Goal: Transaction & Acquisition: Purchase product/service

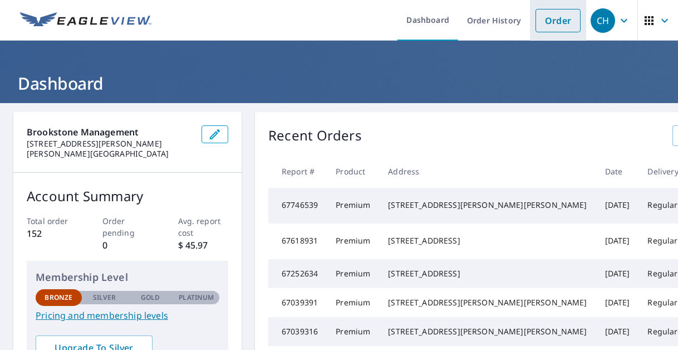
click at [544, 15] on link "Order" at bounding box center [557, 20] width 45 height 23
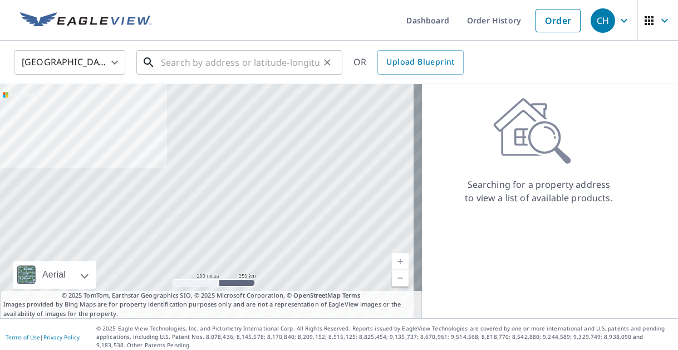
click at [233, 65] on input "text" at bounding box center [240, 62] width 159 height 31
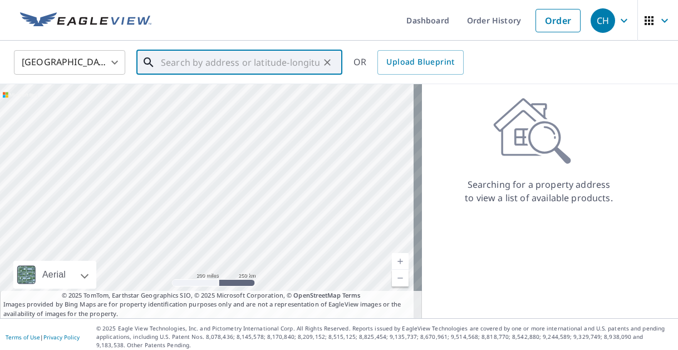
paste input "[STREET_ADDRESS][PERSON_NAME][PERSON_NAME][PERSON_NAME]"
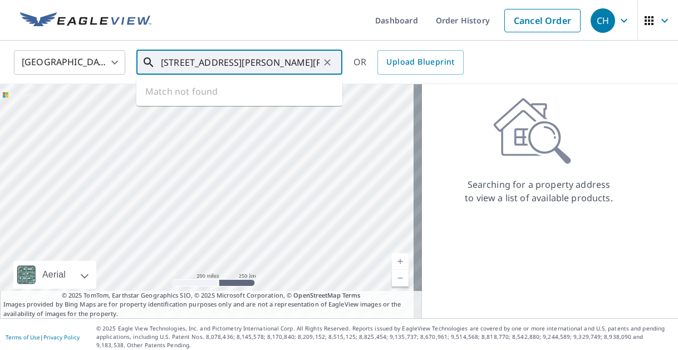
scroll to position [0, 20]
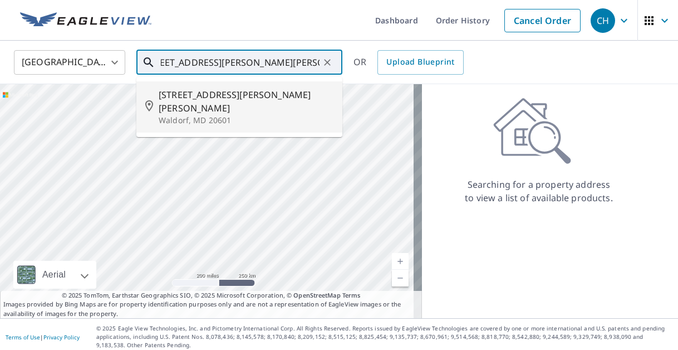
click at [208, 97] on span "[STREET_ADDRESS][PERSON_NAME][PERSON_NAME]" at bounding box center [246, 101] width 175 height 27
type input "[STREET_ADDRESS][PERSON_NAME][PERSON_NAME][PERSON_NAME]"
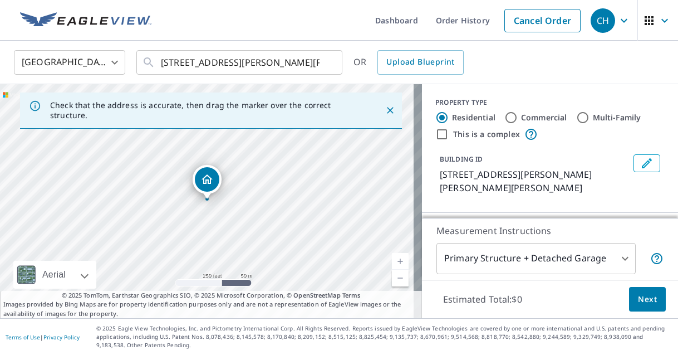
click at [392, 256] on link "Current Level 17, Zoom In" at bounding box center [400, 261] width 17 height 17
click at [392, 256] on link "Current Level 18, Zoom In" at bounding box center [400, 261] width 17 height 17
click at [392, 256] on link "Current Level 19, Zoom In" at bounding box center [400, 261] width 17 height 17
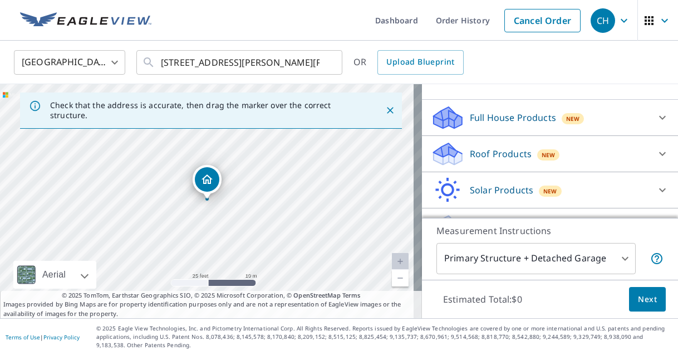
scroll to position [115, 0]
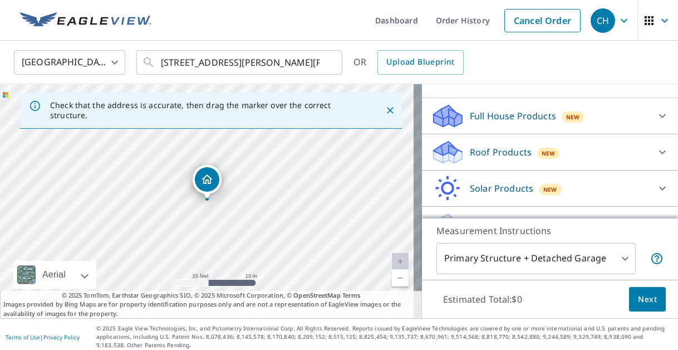
click at [659, 150] on icon at bounding box center [662, 152] width 7 height 4
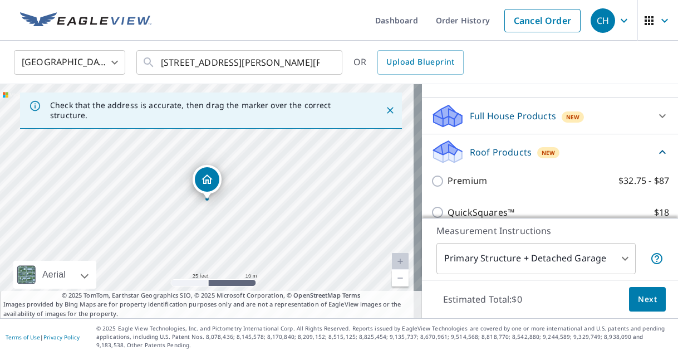
click at [431, 174] on input "Premium $32.75 - $87" at bounding box center [439, 180] width 17 height 13
checkbox input "true"
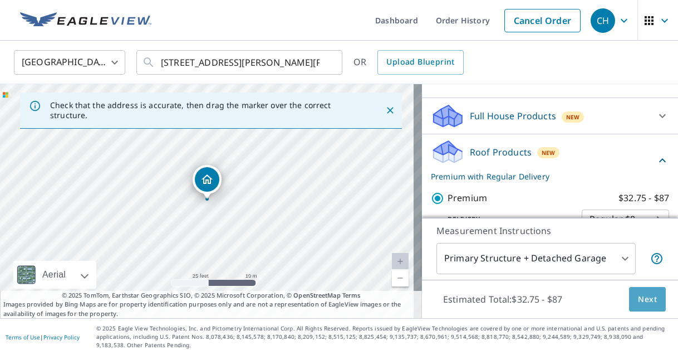
click at [638, 300] on span "Next" at bounding box center [647, 299] width 19 height 14
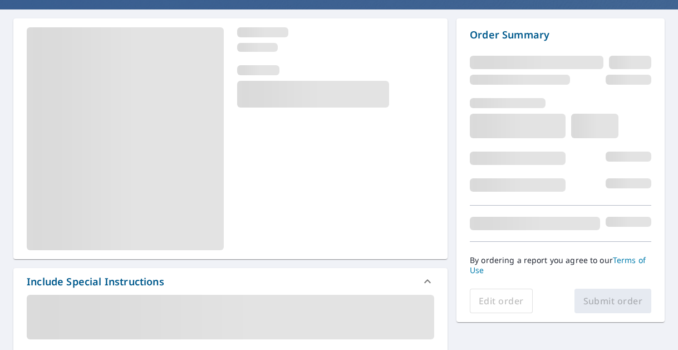
scroll to position [93, 0]
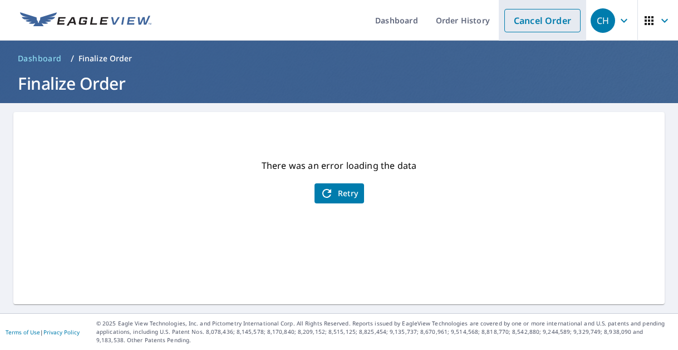
click at [523, 22] on link "Cancel Order" at bounding box center [542, 20] width 76 height 23
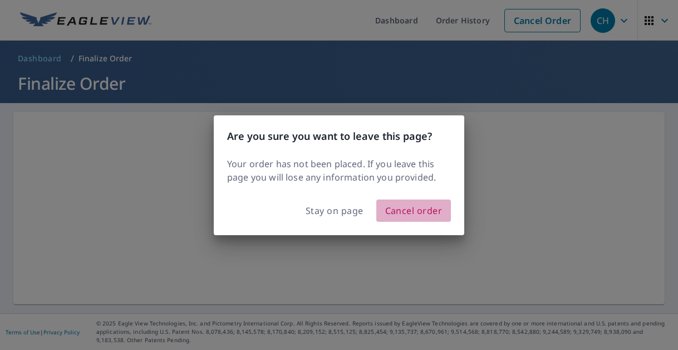
click at [415, 213] on span "Cancel order" at bounding box center [413, 211] width 57 height 16
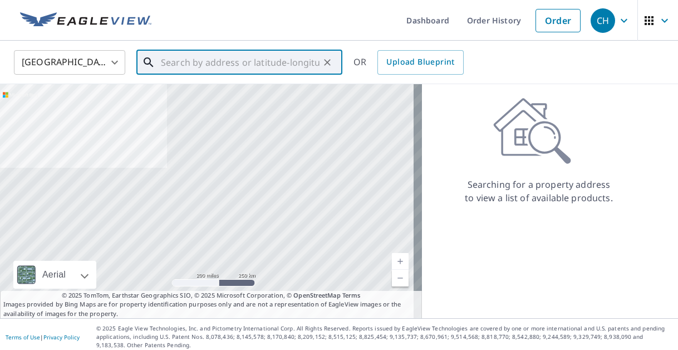
click at [243, 67] on input "text" at bounding box center [240, 62] width 159 height 31
paste input "[STREET_ADDRESS][PERSON_NAME][PERSON_NAME][PERSON_NAME]"
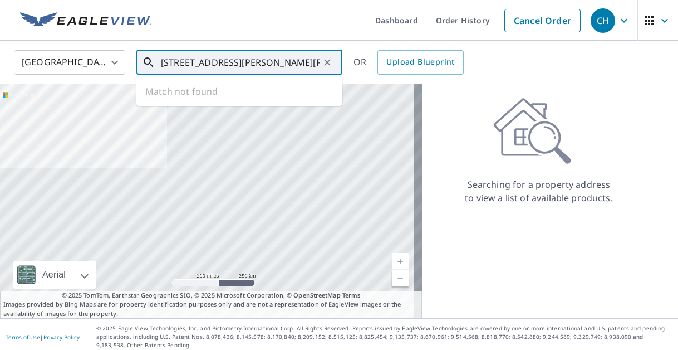
scroll to position [0, 20]
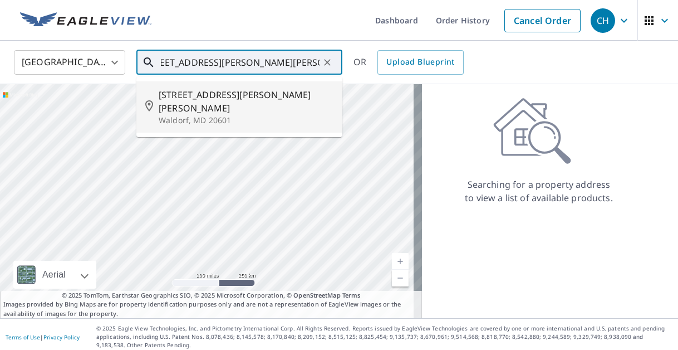
click at [216, 96] on span "[STREET_ADDRESS][PERSON_NAME][PERSON_NAME]" at bounding box center [246, 101] width 175 height 27
type input "[STREET_ADDRESS][PERSON_NAME][PERSON_NAME][PERSON_NAME]"
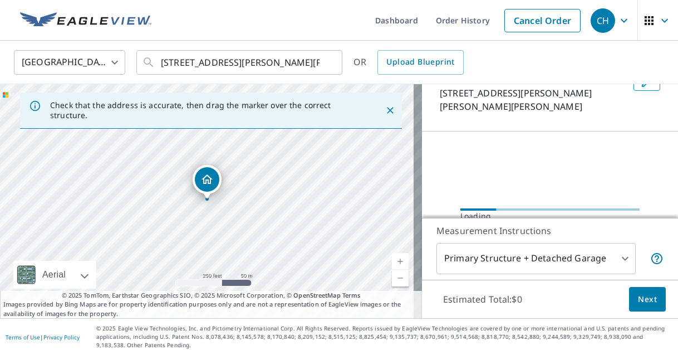
scroll to position [97, 0]
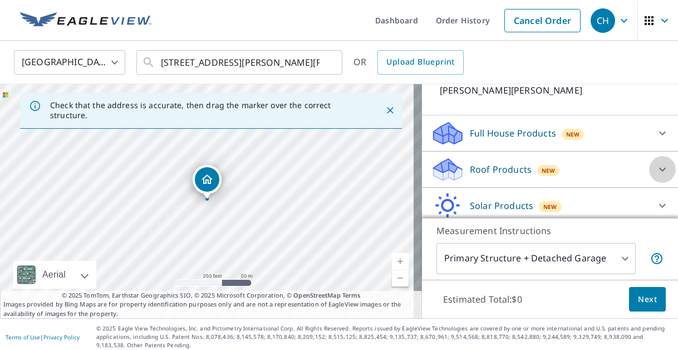
click at [656, 163] on icon at bounding box center [662, 169] width 13 height 13
click at [431, 191] on input "Premium $32.75 - $87" at bounding box center [439, 197] width 17 height 13
checkbox input "true"
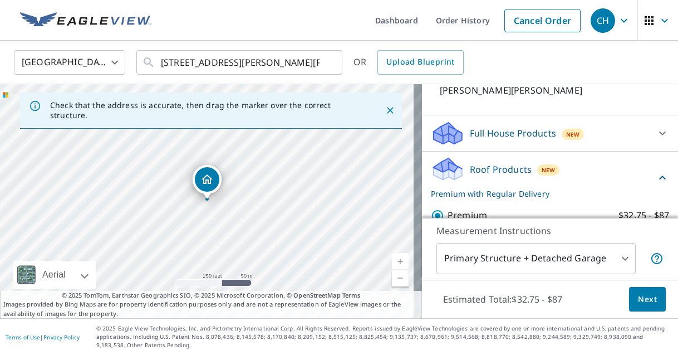
click at [641, 302] on span "Next" at bounding box center [647, 299] width 19 height 14
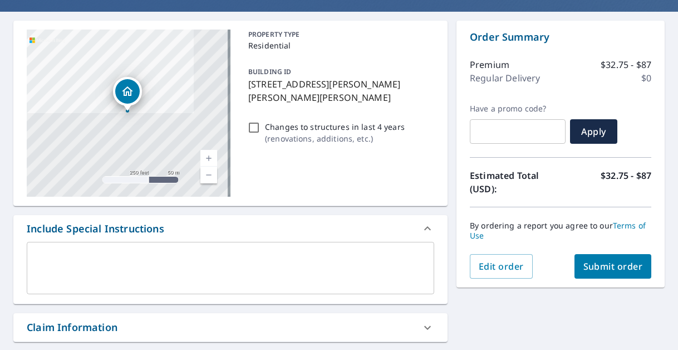
scroll to position [112, 0]
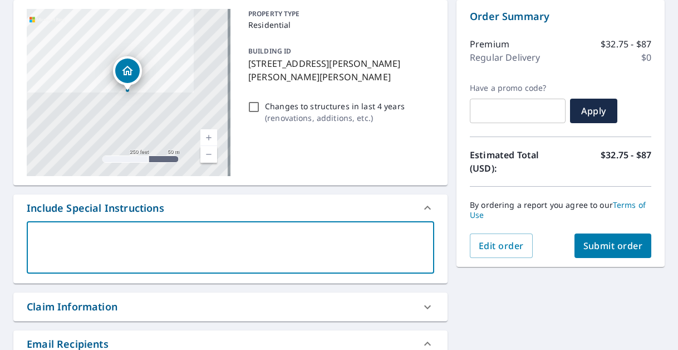
click at [206, 235] on textarea at bounding box center [231, 248] width 392 height 32
paste textarea "Brookstone Management [STREET_ADDRESS][PERSON_NAME][PERSON_NAME][US_STATE] 732.…"
type textarea "Brookstone Management [STREET_ADDRESS][PERSON_NAME][PERSON_NAME][US_STATE] 732.…"
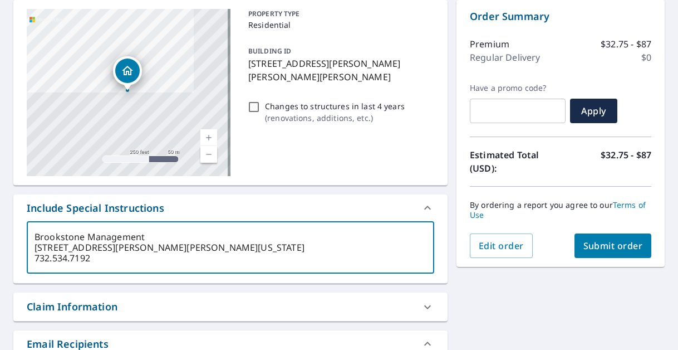
type textarea "x"
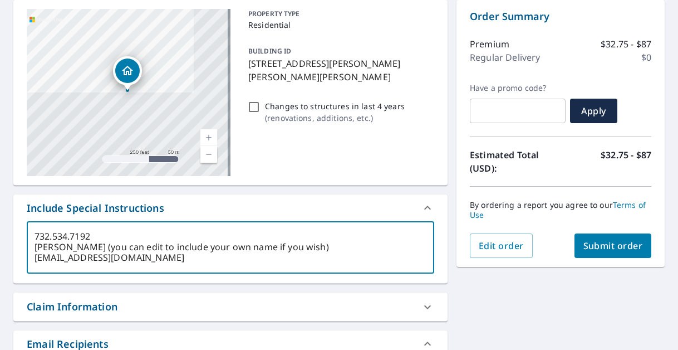
drag, startPoint x: 107, startPoint y: 248, endPoint x: 328, endPoint y: 249, distance: 221.0
click at [328, 249] on textarea "Brookstone Management [STREET_ADDRESS][PERSON_NAME][PERSON_NAME][US_STATE] 732.…" at bounding box center [231, 248] width 392 height 32
type textarea "Brookstone Management [STREET_ADDRESS][PERSON_NAME][PERSON_NAME][US_STATE] 732.…"
type textarea "x"
type textarea "Brookstone Management [STREET_ADDRESS][PERSON_NAME][PERSON_NAME][US_STATE] 732.…"
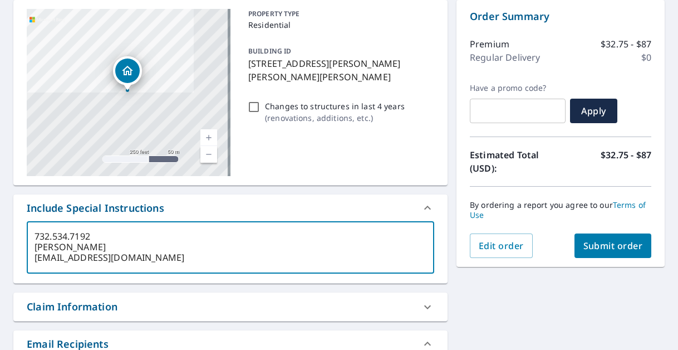
type textarea "x"
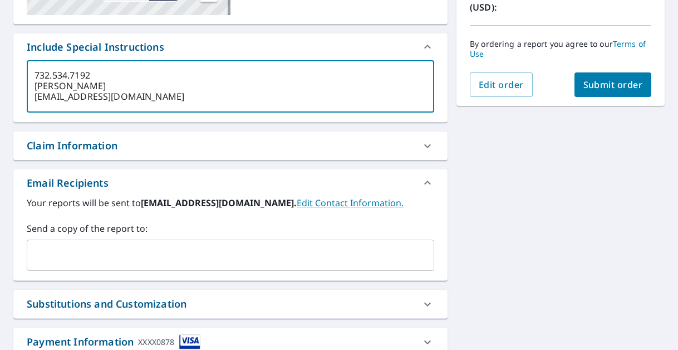
scroll to position [280, 0]
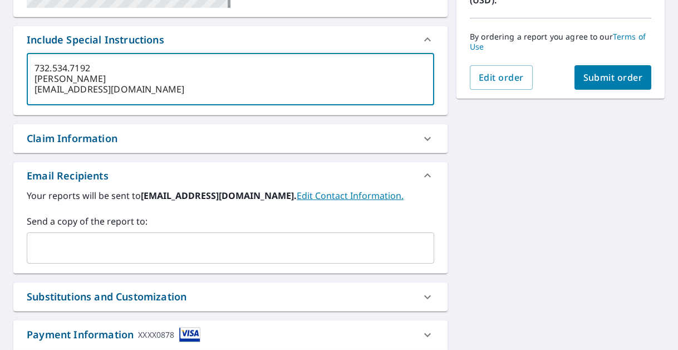
type textarea "Brookstone Management [STREET_ADDRESS][PERSON_NAME][PERSON_NAME][US_STATE] 732.…"
type textarea "x"
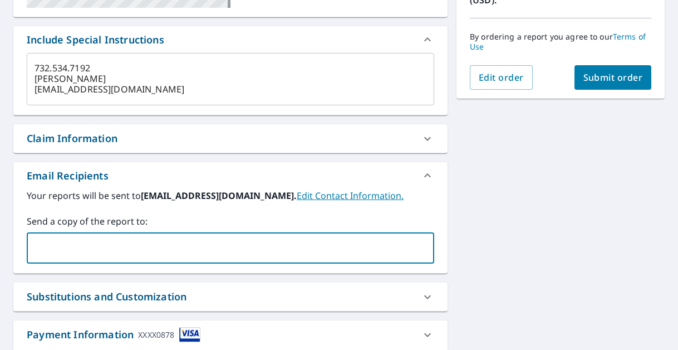
click at [268, 256] on input "text" at bounding box center [222, 247] width 381 height 21
type input "[EMAIL_ADDRESS][DOMAIN_NAME]"
click at [540, 164] on div "[STREET_ADDRESS][PERSON_NAME][PERSON_NAME][PERSON_NAME] A standard road map Aer…" at bounding box center [339, 114] width 678 height 582
type textarea "x"
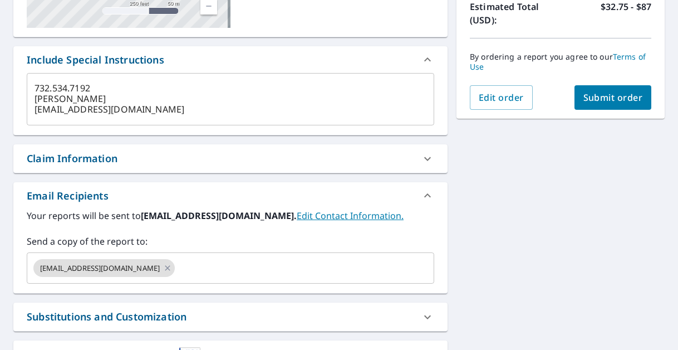
scroll to position [215, 0]
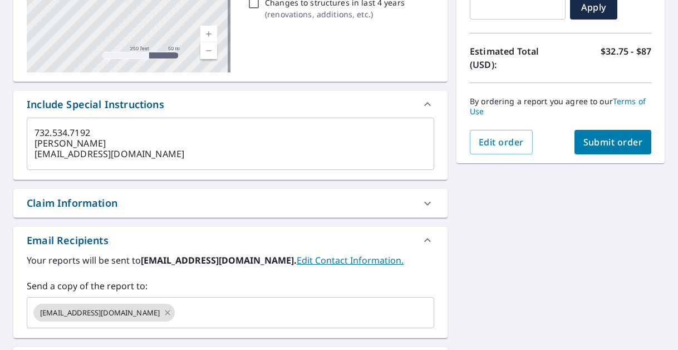
click at [608, 145] on span "Submit order" at bounding box center [613, 142] width 60 height 12
type textarea "x"
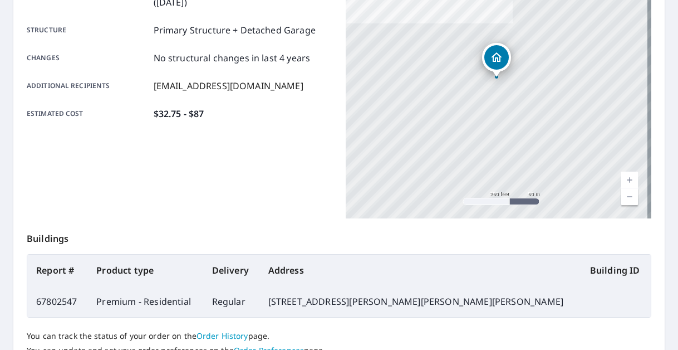
click at [621, 177] on link "Current Level 17, Zoom In" at bounding box center [629, 179] width 17 height 17
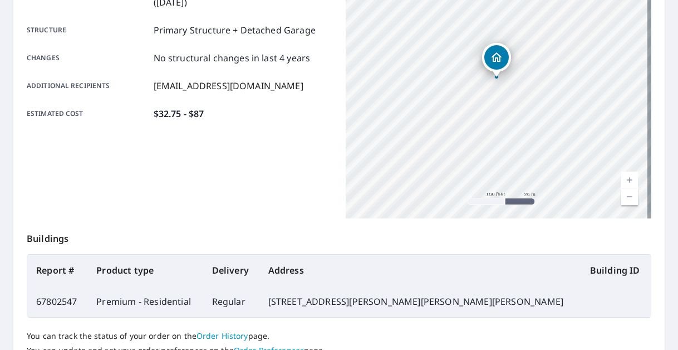
click at [621, 177] on link "Current Level 18, Zoom In" at bounding box center [629, 179] width 17 height 17
click at [621, 178] on link "Current Level 19, Zoom In" at bounding box center [629, 179] width 17 height 17
click at [626, 201] on link "Current Level 20, Zoom Out" at bounding box center [629, 196] width 17 height 17
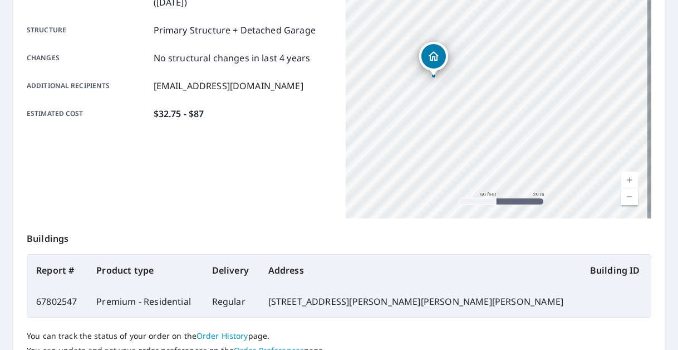
drag, startPoint x: 579, startPoint y: 137, endPoint x: 517, endPoint y: 136, distance: 61.8
click at [517, 136] on div "[STREET_ADDRESS][PERSON_NAME][PERSON_NAME][PERSON_NAME]" at bounding box center [499, 79] width 306 height 278
click at [298, 145] on div "Product type Premium - Residential Delivery method Regular Delivery by [DATE] 5…" at bounding box center [180, 79] width 306 height 278
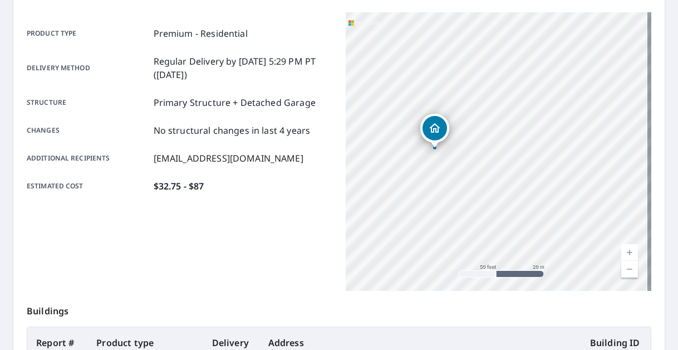
scroll to position [314, 0]
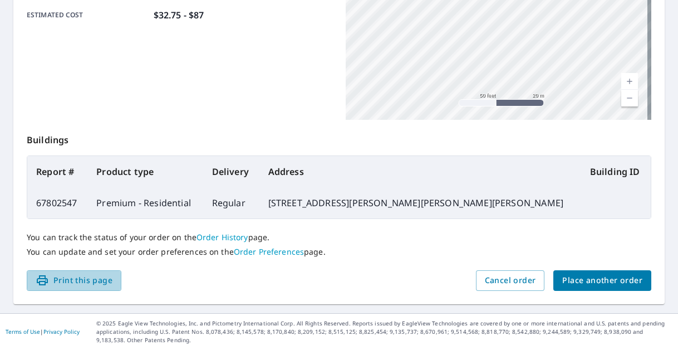
drag, startPoint x: 95, startPoint y: 283, endPoint x: 136, endPoint y: 121, distance: 167.7
click at [95, 283] on span "Print this page" at bounding box center [74, 280] width 77 height 14
